Goal: Task Accomplishment & Management: Manage account settings

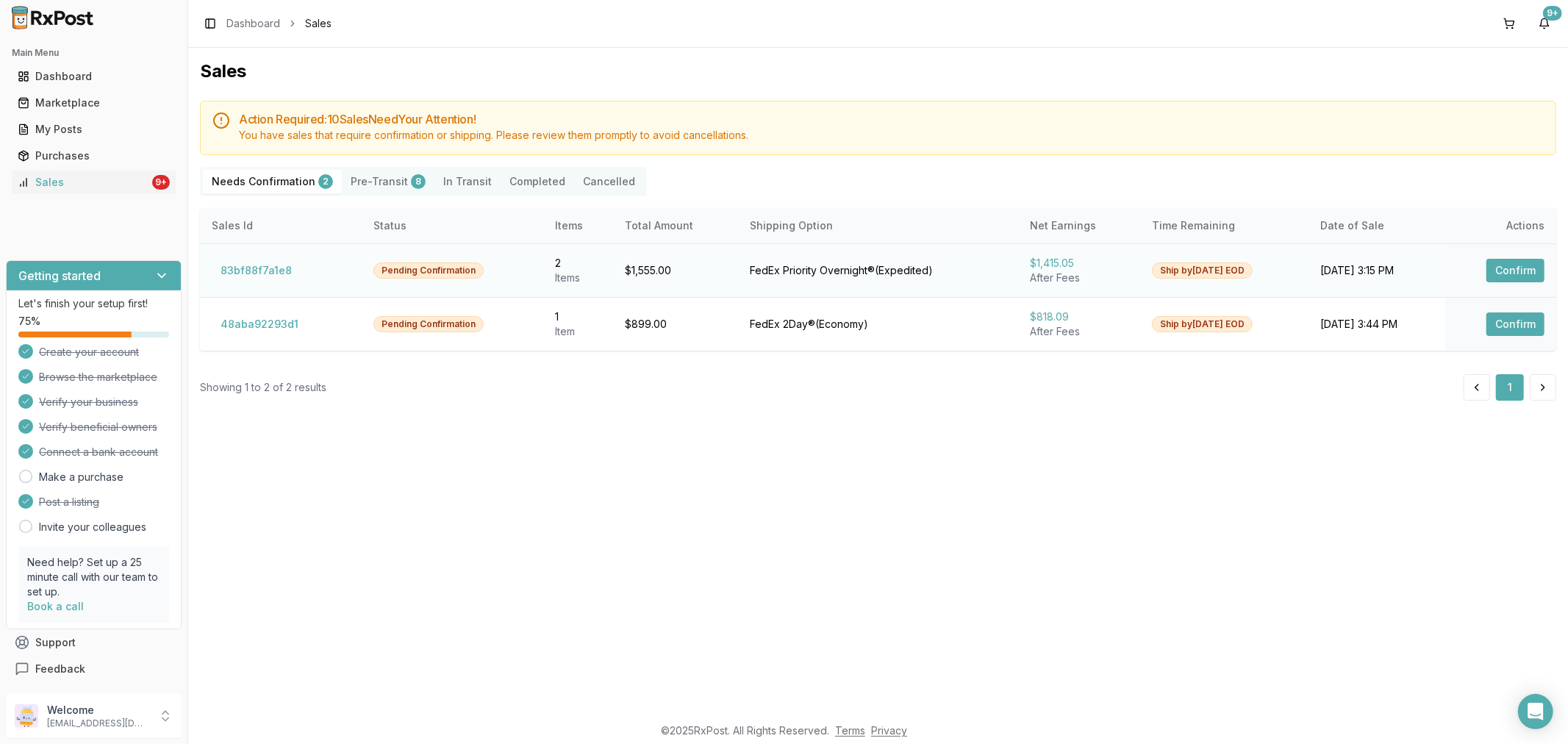
click at [1519, 272] on button "Confirm" at bounding box center [1515, 270] width 58 height 24
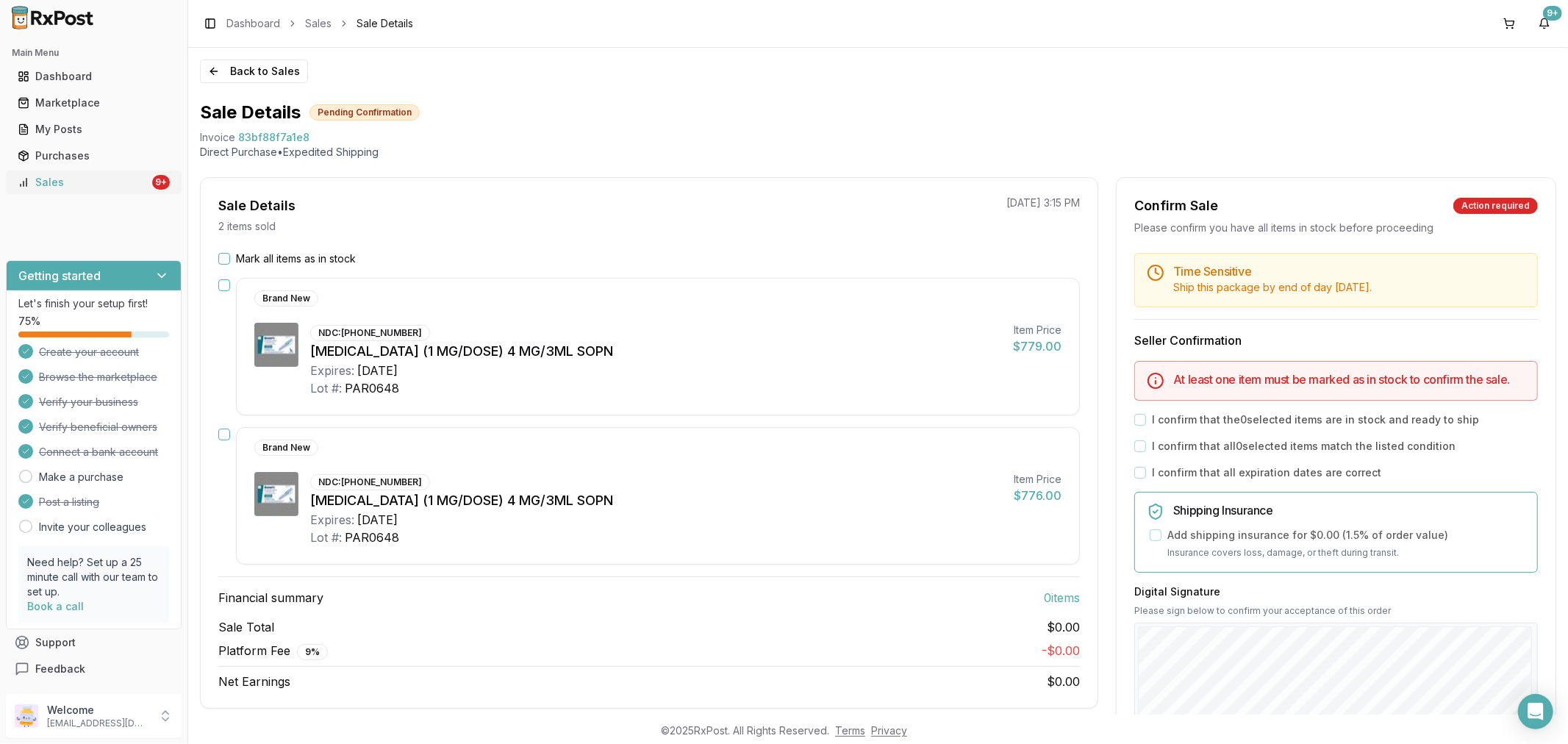
click at [96, 175] on div "Sales" at bounding box center [83, 182] width 131 height 15
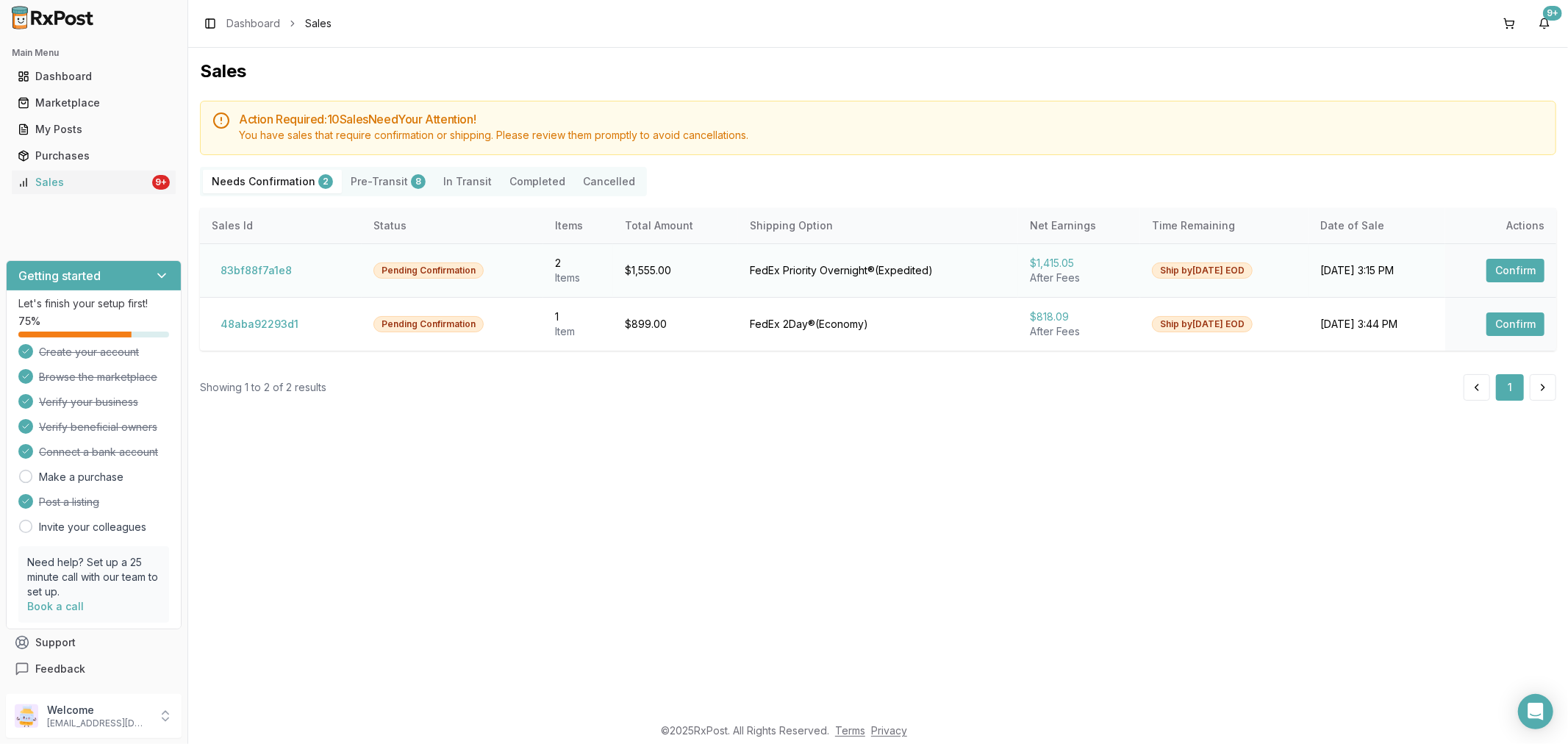
click at [1524, 277] on button "Confirm" at bounding box center [1515, 270] width 58 height 24
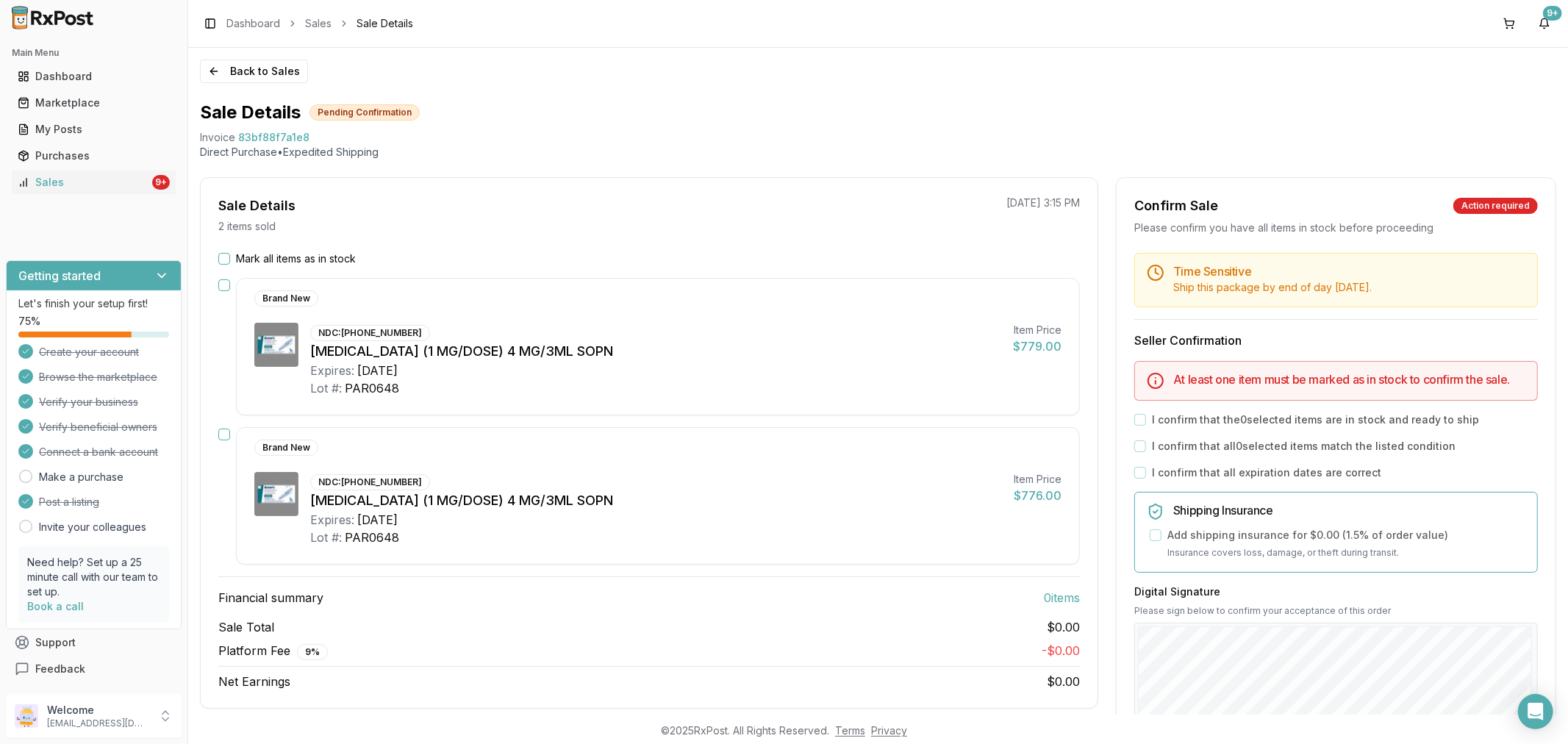
click at [219, 250] on div "Sale Details 2 items sold 10/09/2025 3:15 PM Mark all items as in stock Brand N…" at bounding box center [649, 442] width 898 height 531
click at [220, 253] on div "Mark all items as in stock" at bounding box center [649, 259] width 862 height 15
click at [224, 255] on button "Mark all items as in stock" at bounding box center [224, 259] width 11 height 11
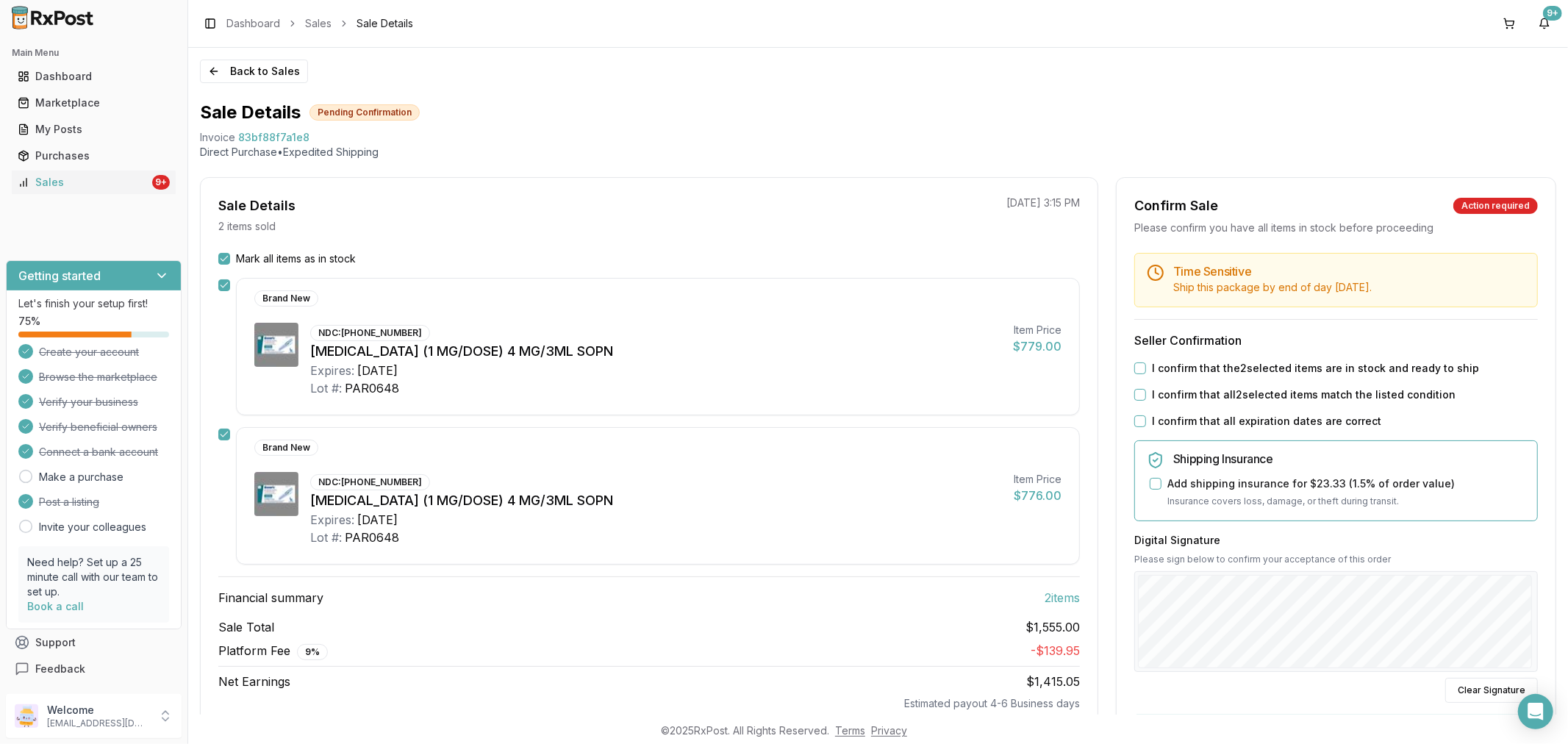
click at [1134, 370] on button "I confirm that the 2 selected items are in stock and ready to ship" at bounding box center [1140, 368] width 11 height 11
click at [1138, 390] on button "I confirm that all 2 selected items match the listed condition" at bounding box center [1140, 395] width 11 height 11
click at [1140, 416] on button "I confirm that all expiration dates are correct" at bounding box center [1140, 421] width 11 height 11
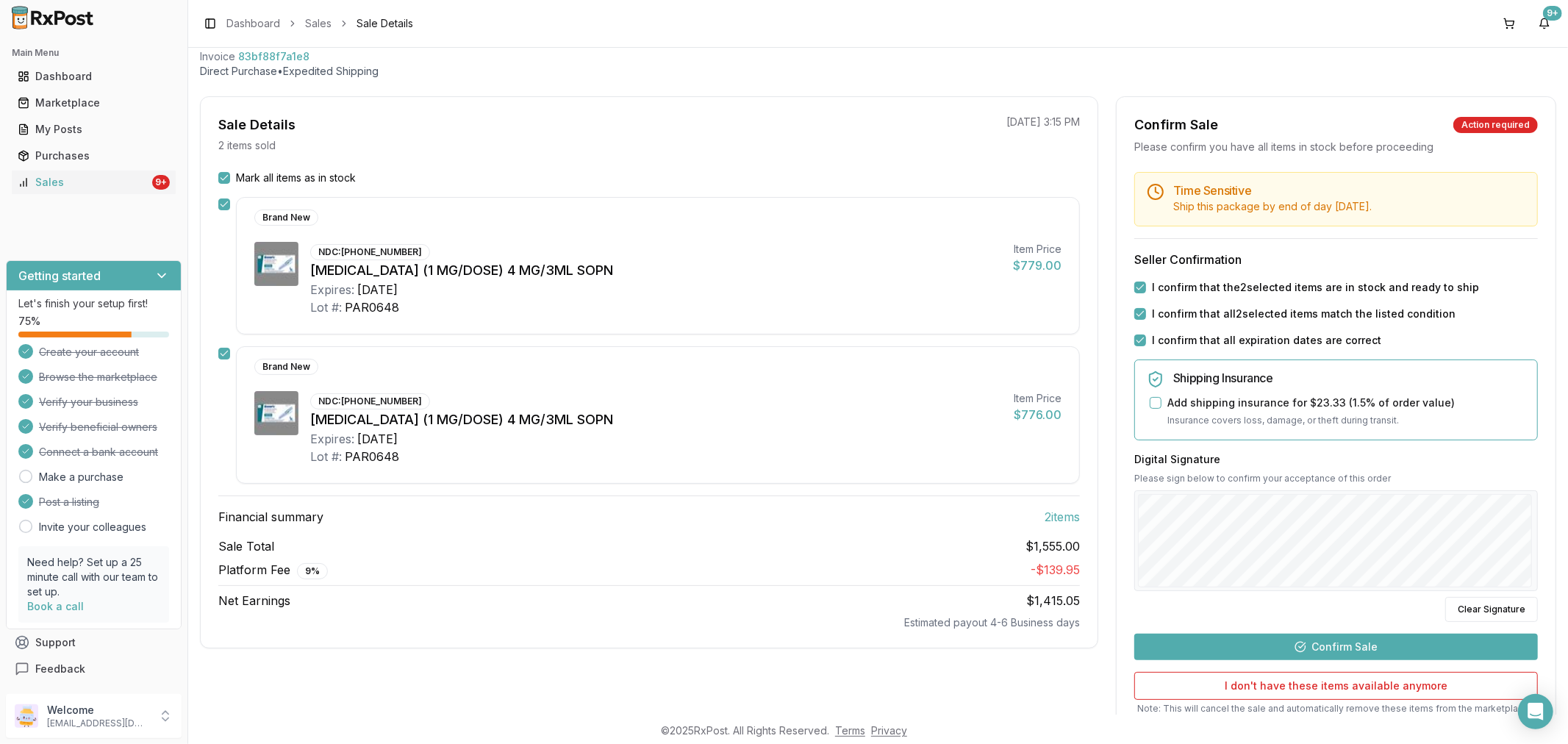
scroll to position [189, 0]
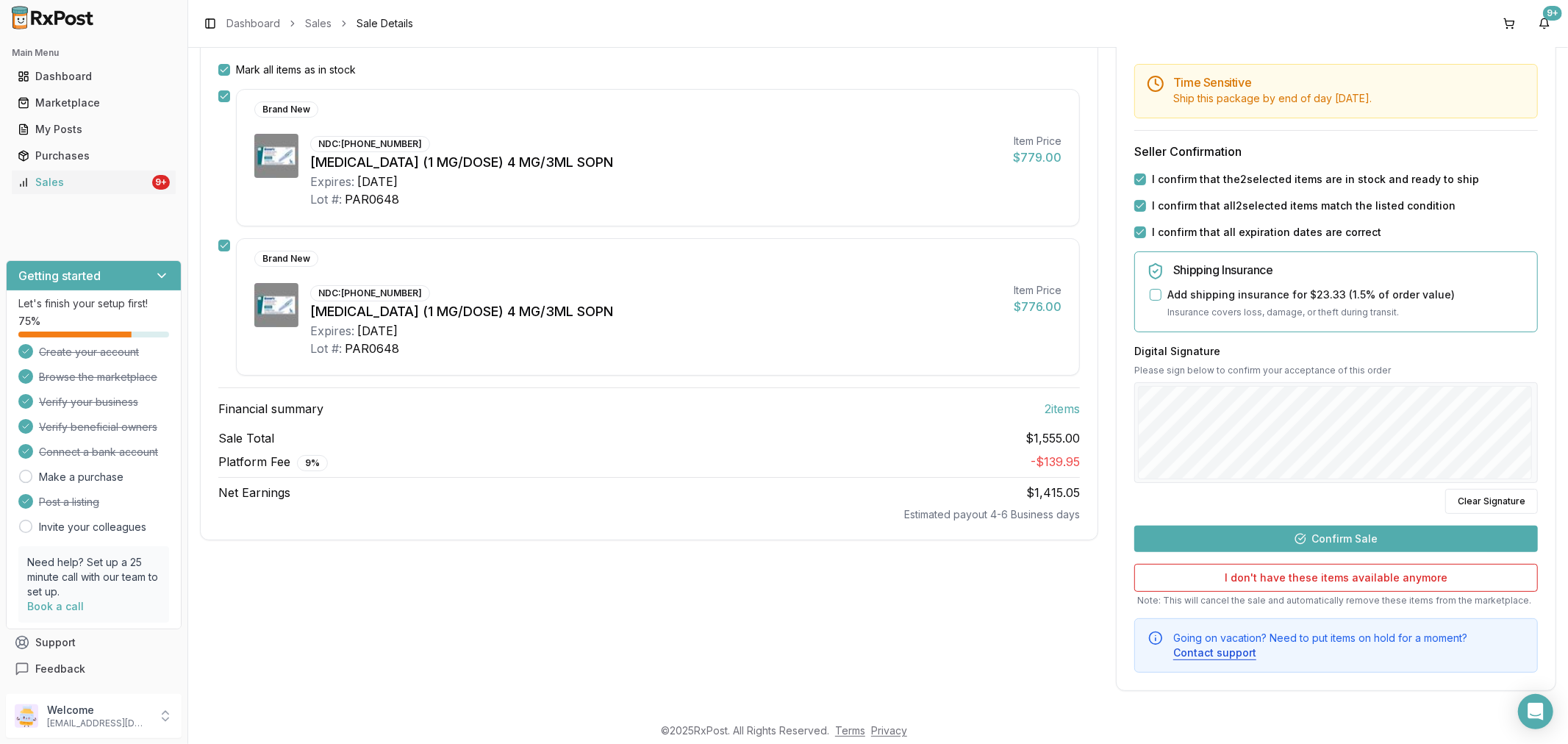
click at [1214, 537] on button "Confirm Sale" at bounding box center [1335, 538] width 404 height 26
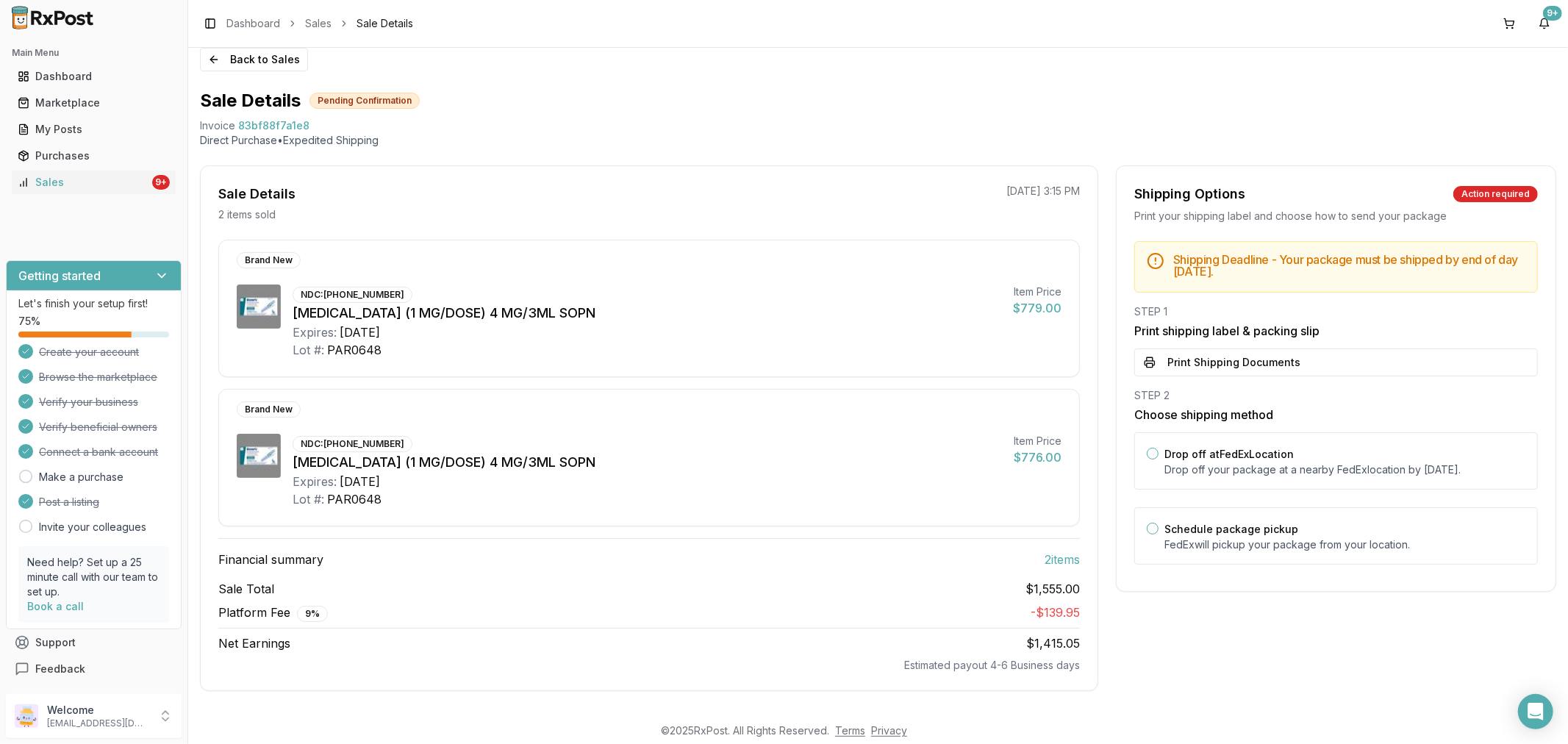
scroll to position [15, 0]
click at [1147, 357] on button "Print Shipping Documents" at bounding box center [1335, 362] width 404 height 28
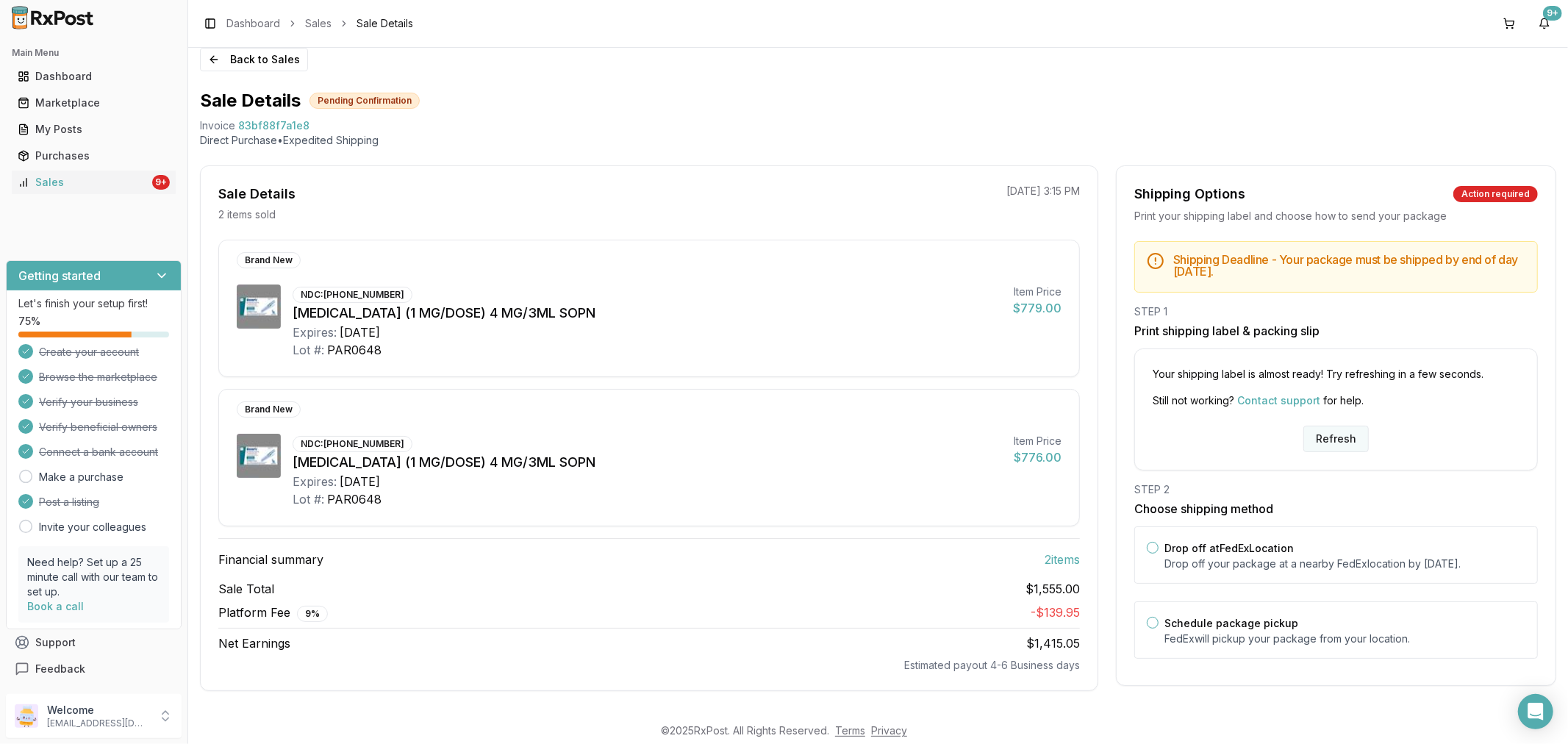
click at [1341, 426] on button "Refresh" at bounding box center [1335, 439] width 65 height 26
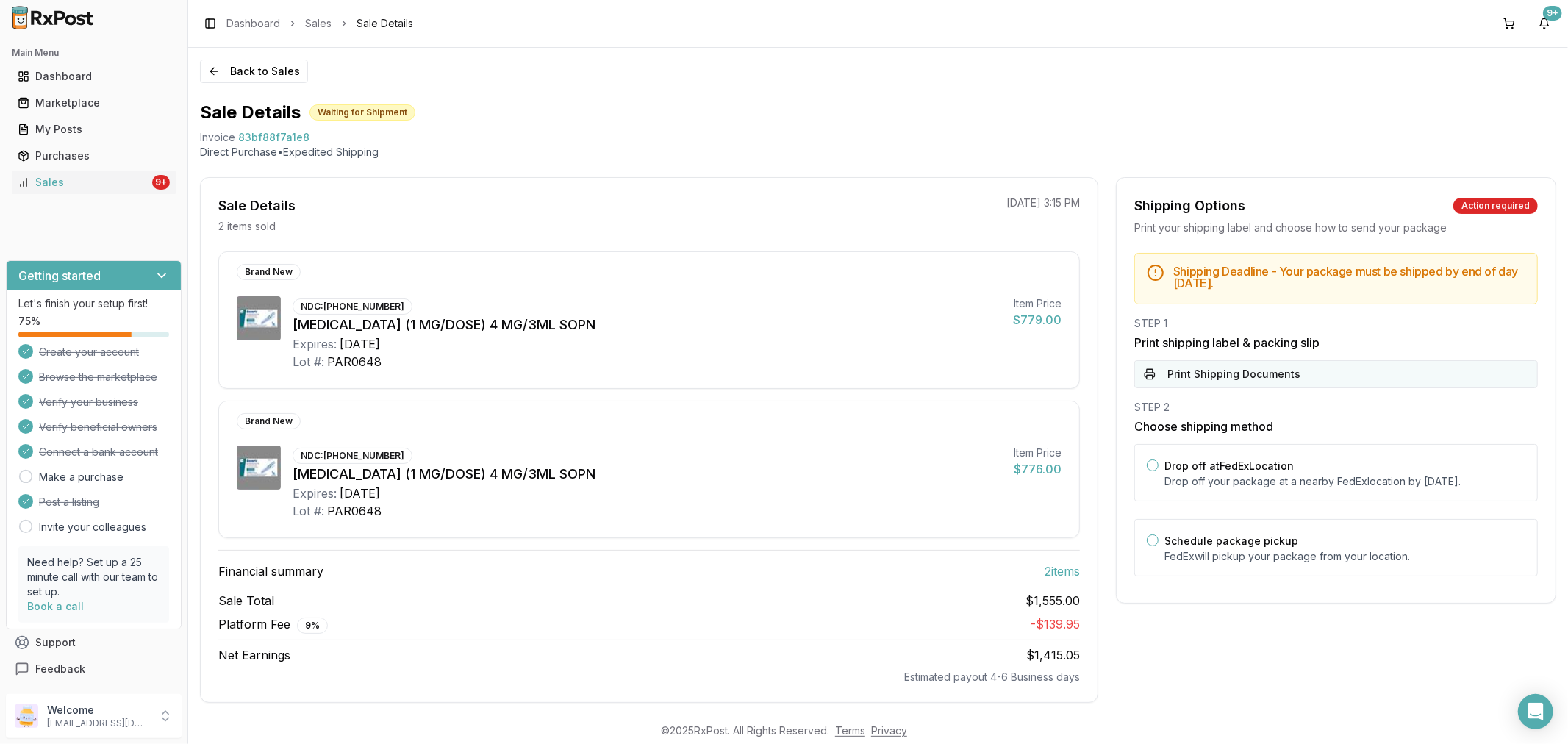
click at [1287, 373] on button "Print Shipping Documents" at bounding box center [1335, 374] width 404 height 28
click at [122, 180] on div "Sales" at bounding box center [83, 182] width 131 height 15
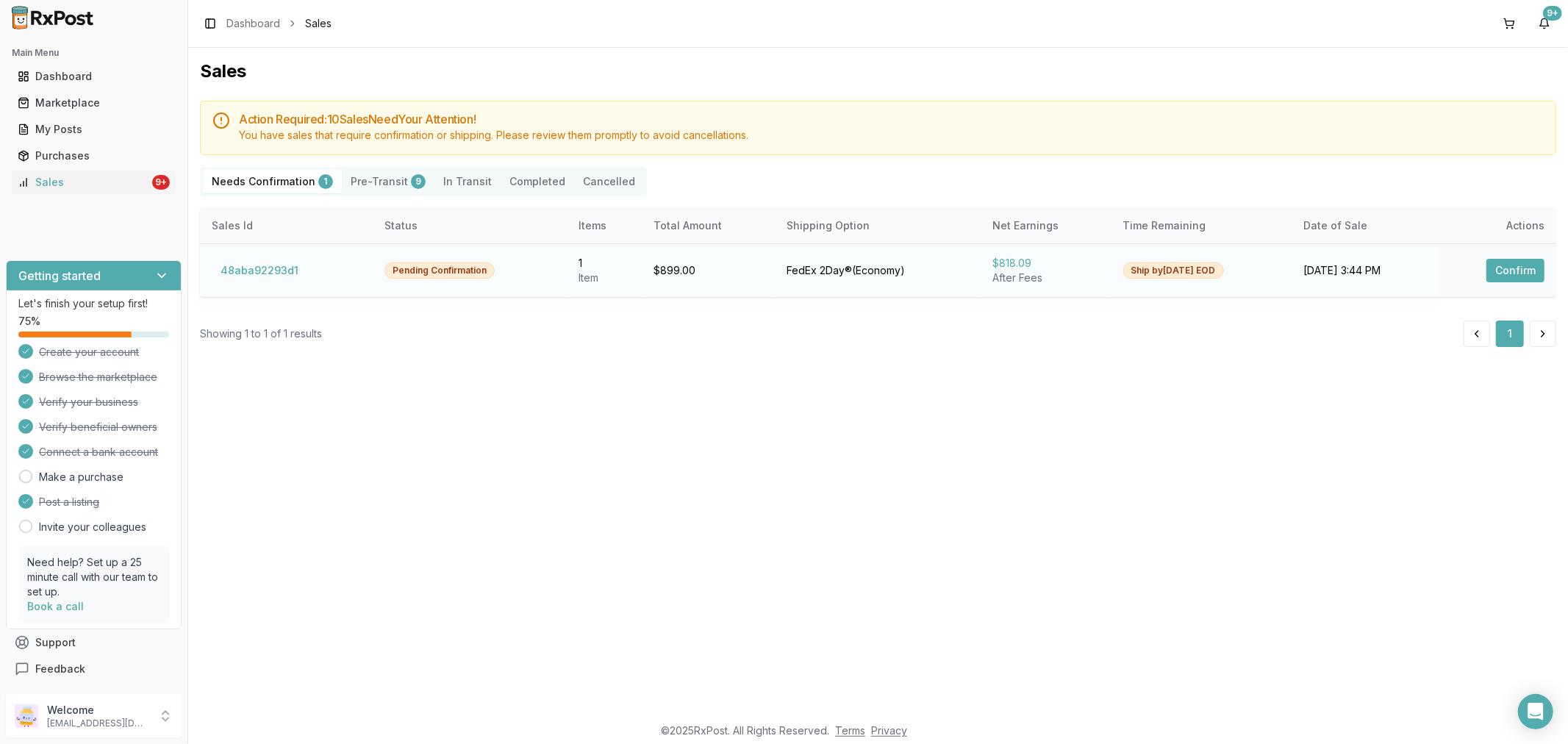
click at [1494, 273] on button "Confirm" at bounding box center [1515, 270] width 58 height 24
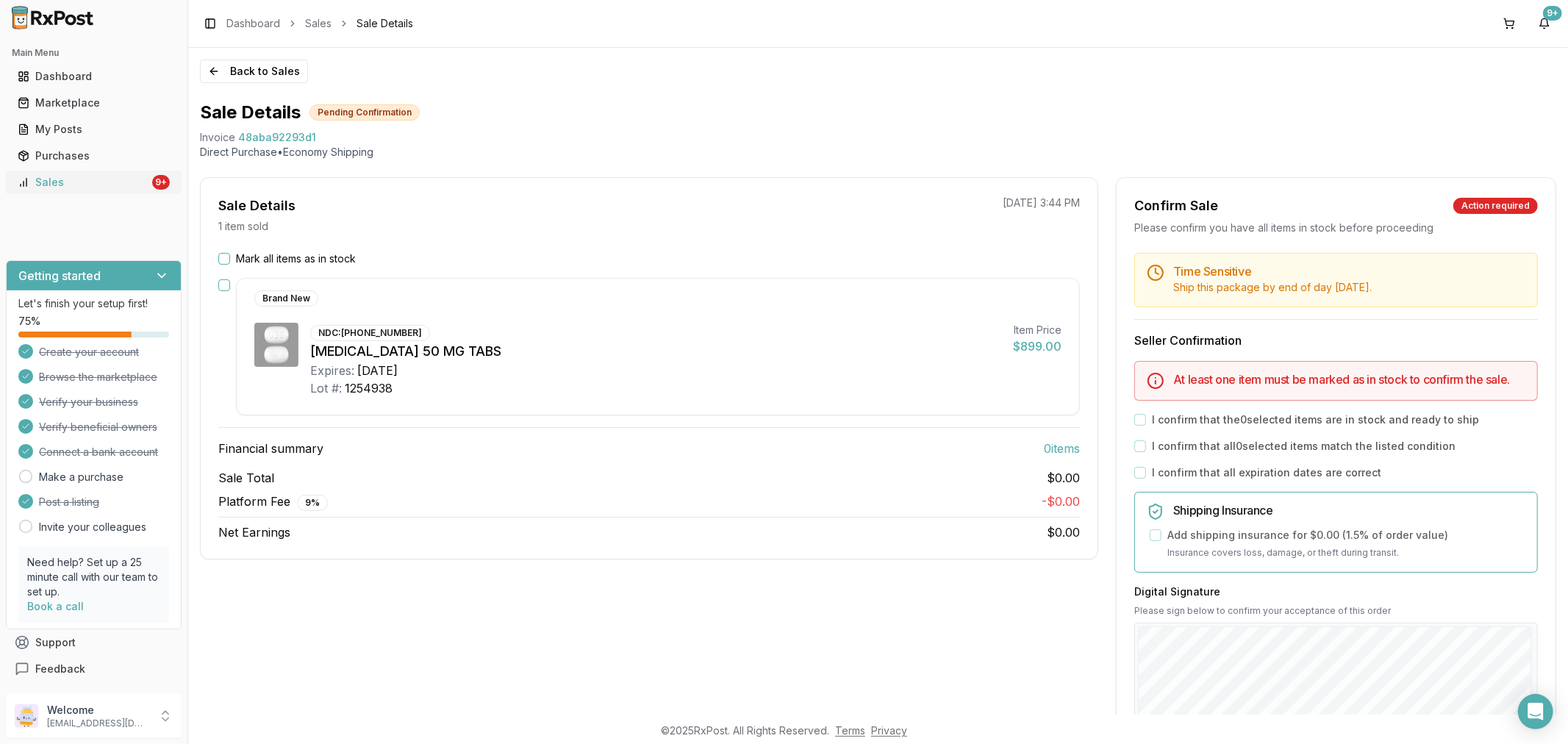
click at [78, 185] on div "Sales" at bounding box center [83, 182] width 131 height 15
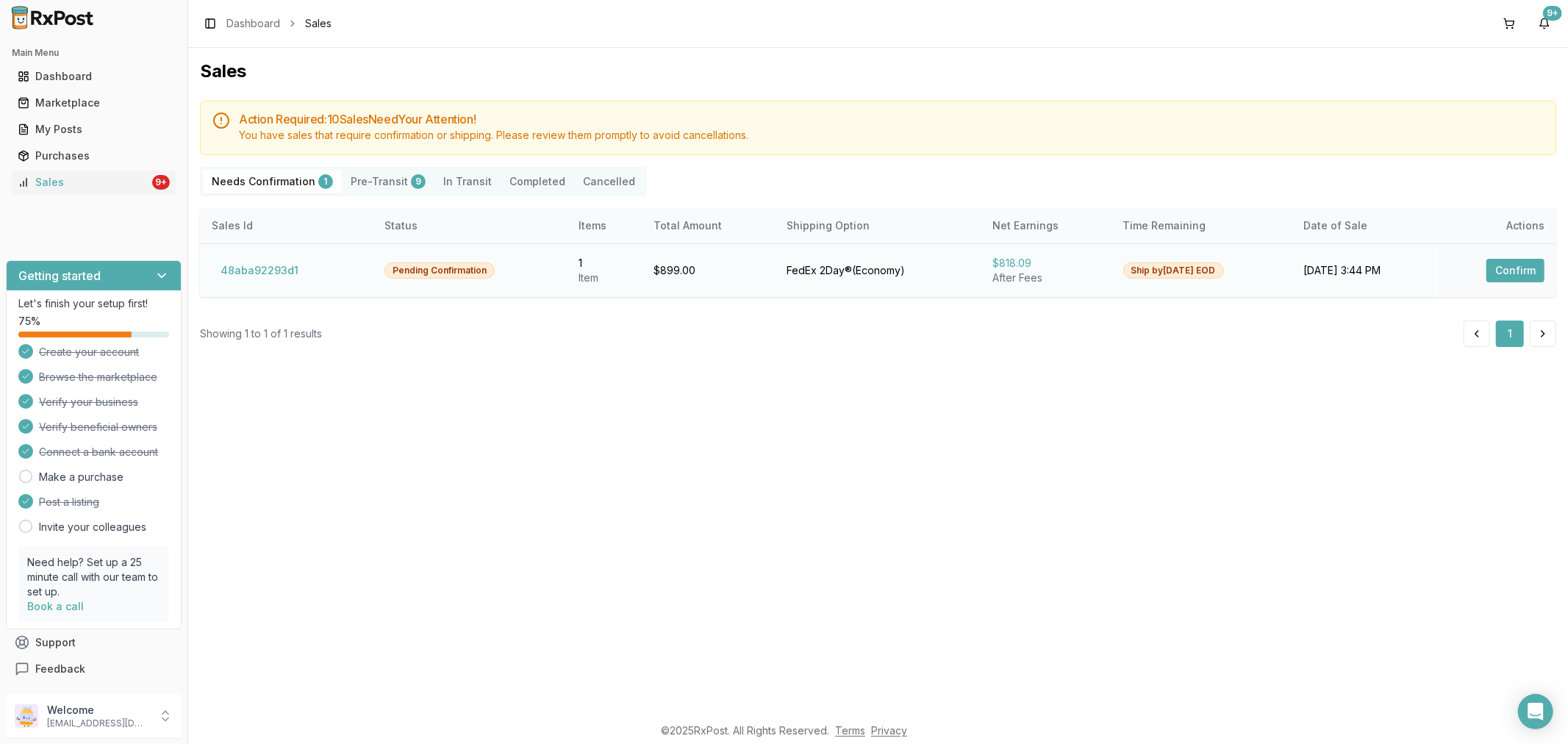
click at [1485, 263] on td "Confirm" at bounding box center [1496, 270] width 118 height 54
click at [1487, 263] on button "Confirm" at bounding box center [1515, 270] width 58 height 24
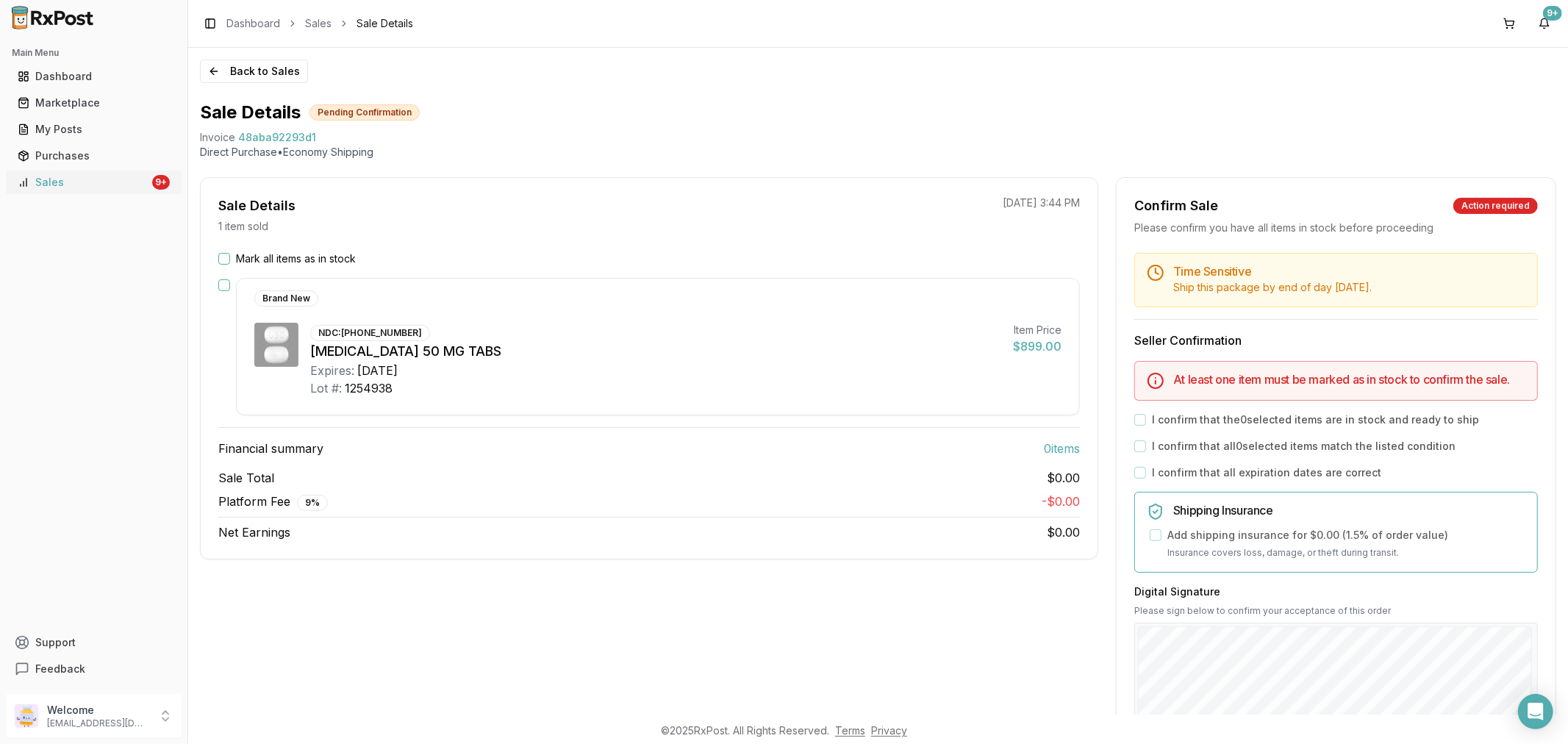
click at [67, 171] on link "Sales 9+" at bounding box center [93, 182] width 164 height 26
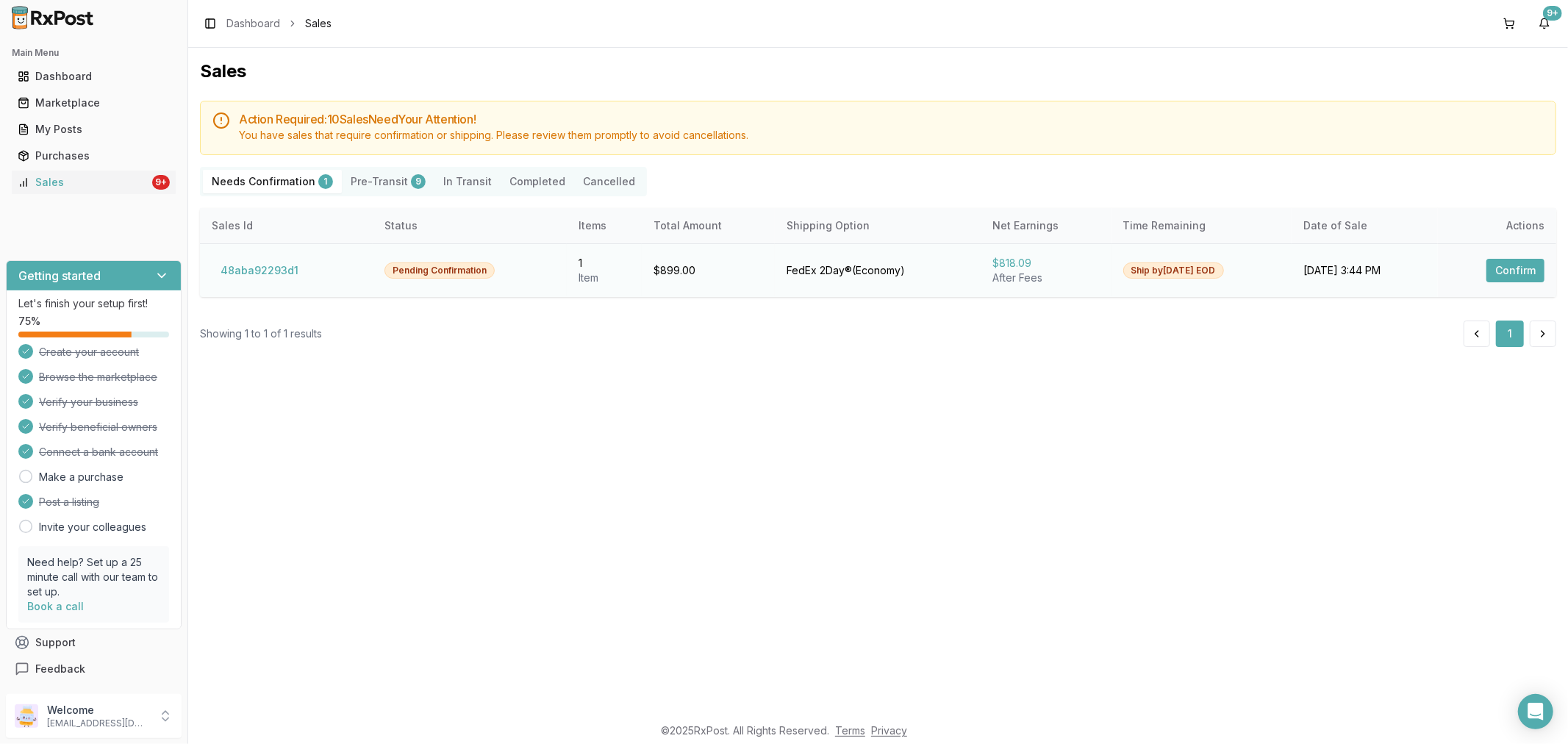
click at [1495, 274] on button "Confirm" at bounding box center [1515, 270] width 58 height 24
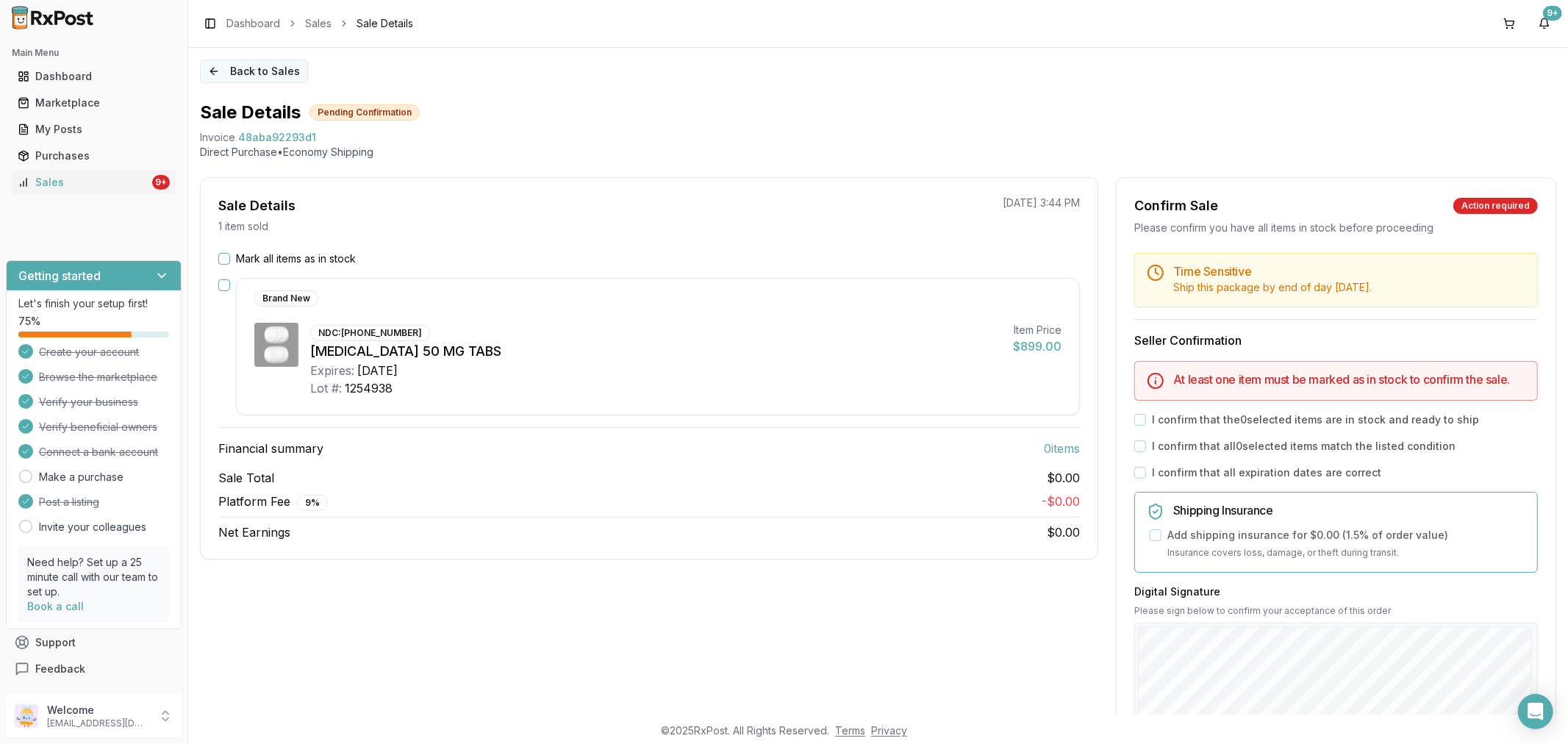
click at [213, 68] on button "Back to Sales" at bounding box center [254, 71] width 108 height 24
